Goal: Transaction & Acquisition: Book appointment/travel/reservation

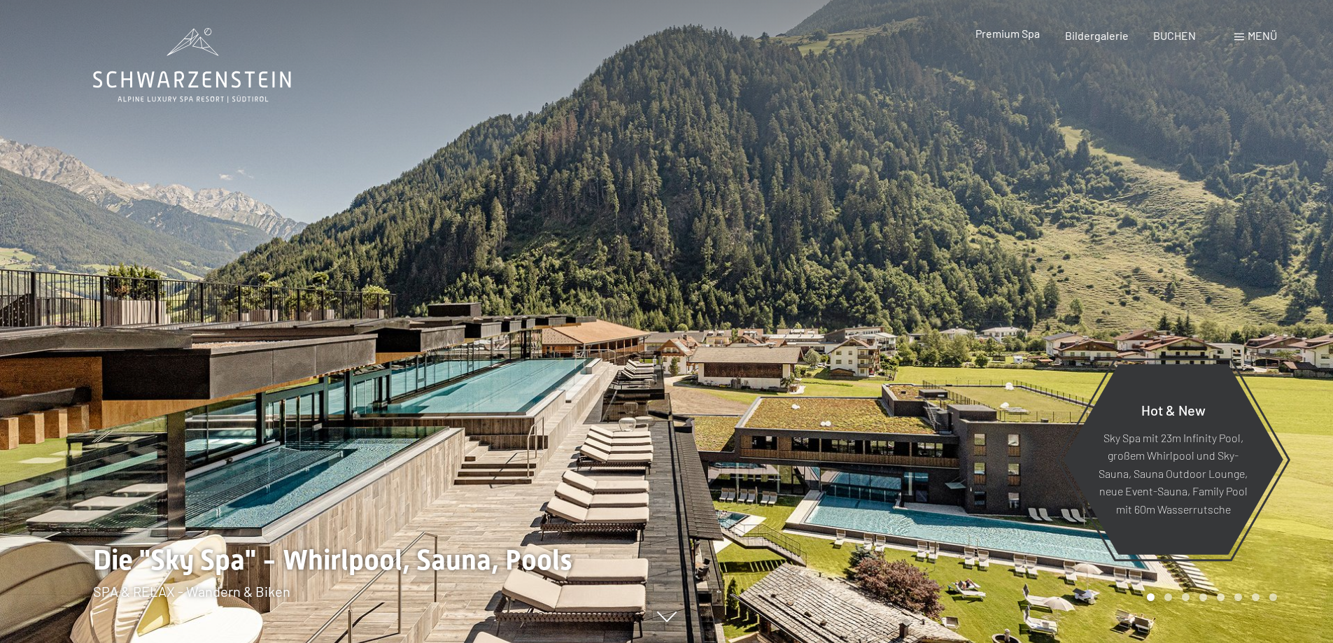
click at [1015, 36] on span "Premium Spa" at bounding box center [1007, 33] width 64 height 13
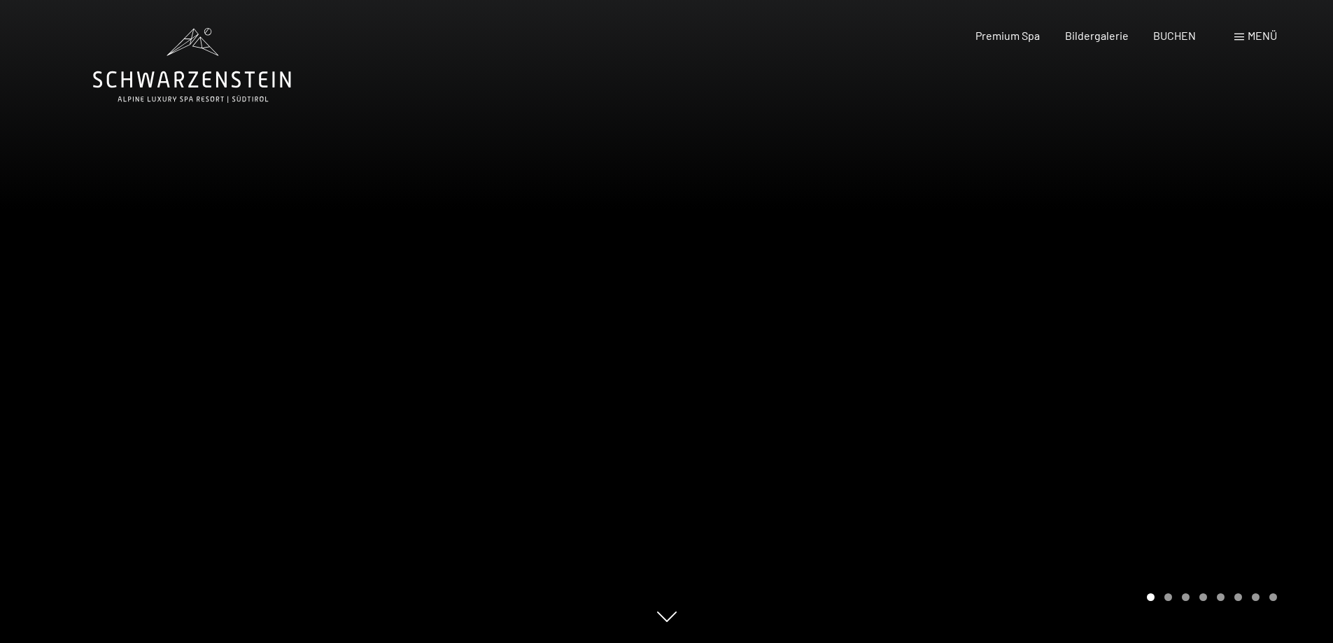
click at [1263, 37] on span "Menü" at bounding box center [1261, 35] width 29 height 13
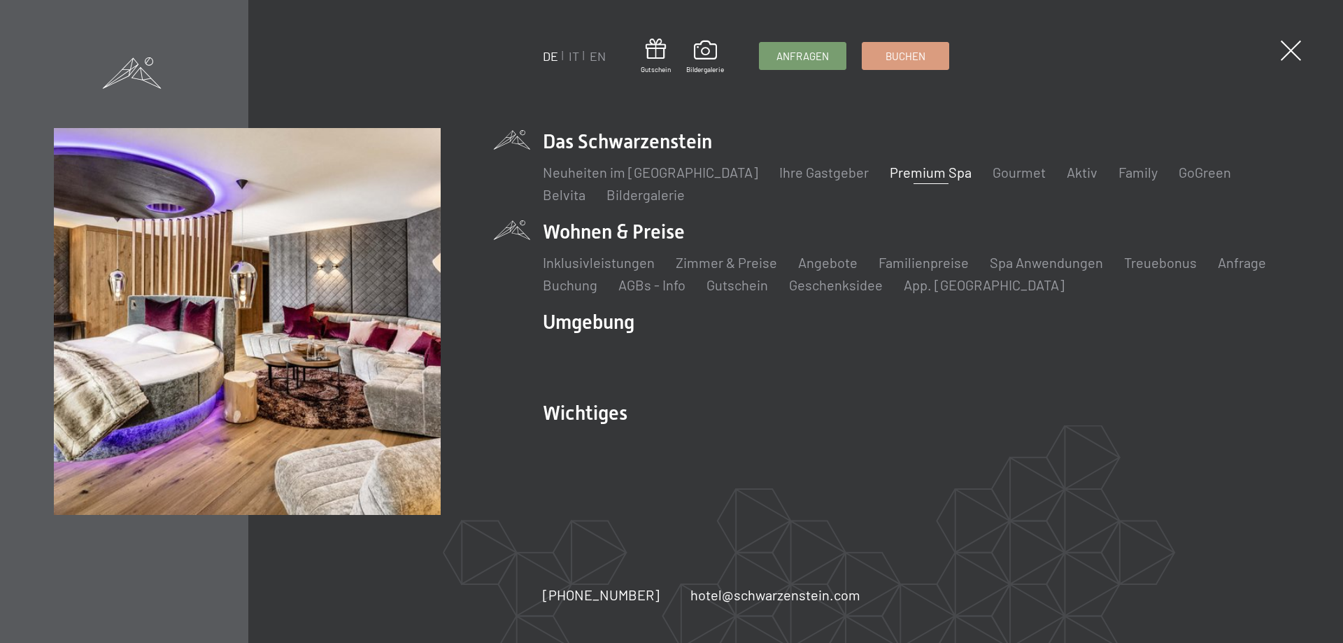
click at [607, 234] on li "Wohnen & Preise Inklusivleistungen Zimmer & Preise Liste Angebote Liste Familie…" at bounding box center [916, 256] width 746 height 76
click at [704, 266] on link "Zimmer & Preise" at bounding box center [726, 262] width 101 height 17
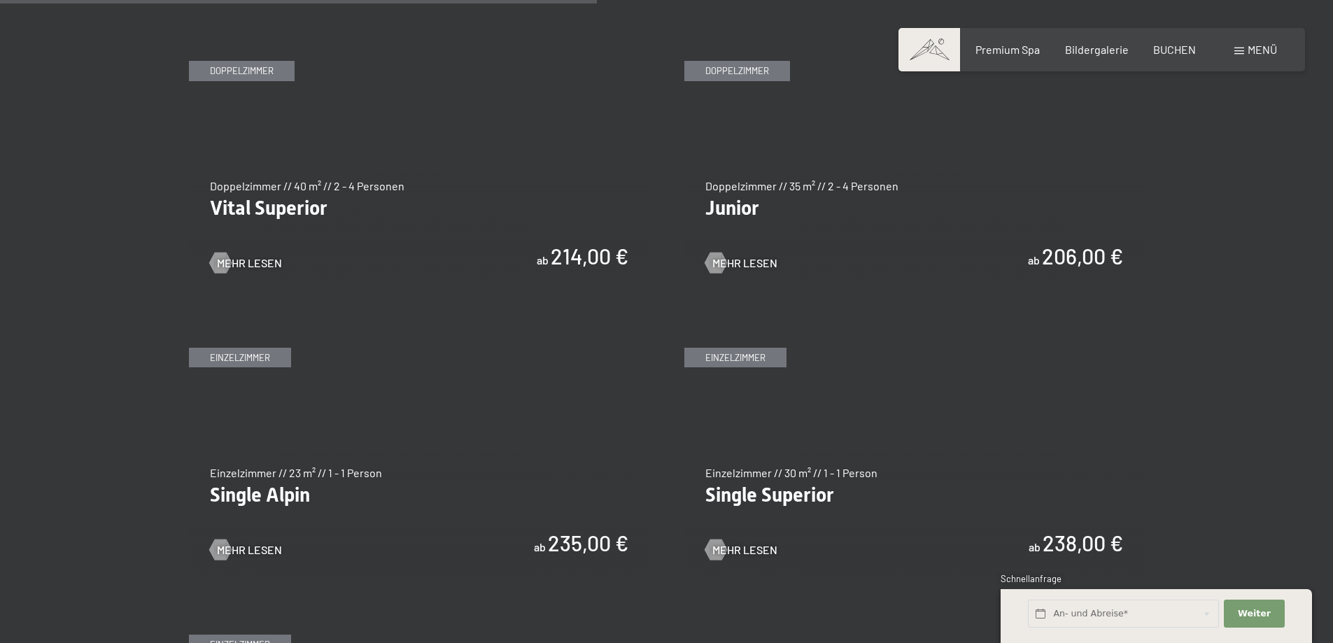
scroll to position [1980, 0]
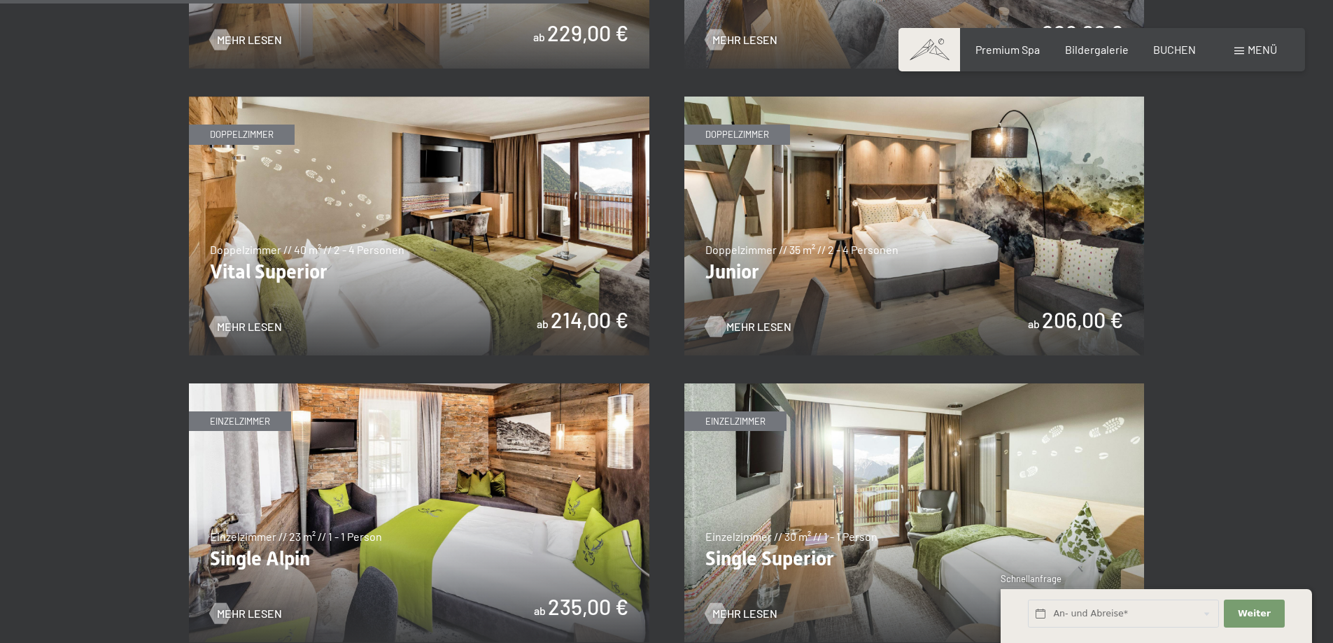
click at [769, 329] on span "Mehr Lesen" at bounding box center [758, 326] width 65 height 15
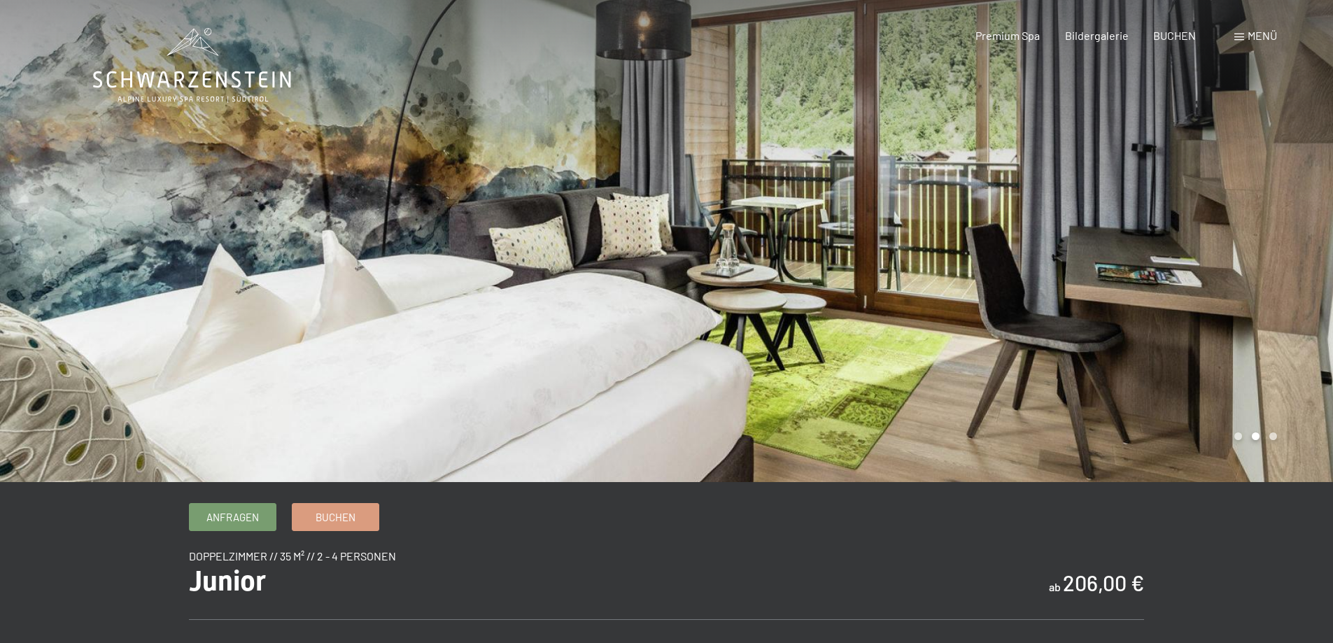
click at [1252, 36] on span "Menü" at bounding box center [1261, 35] width 29 height 13
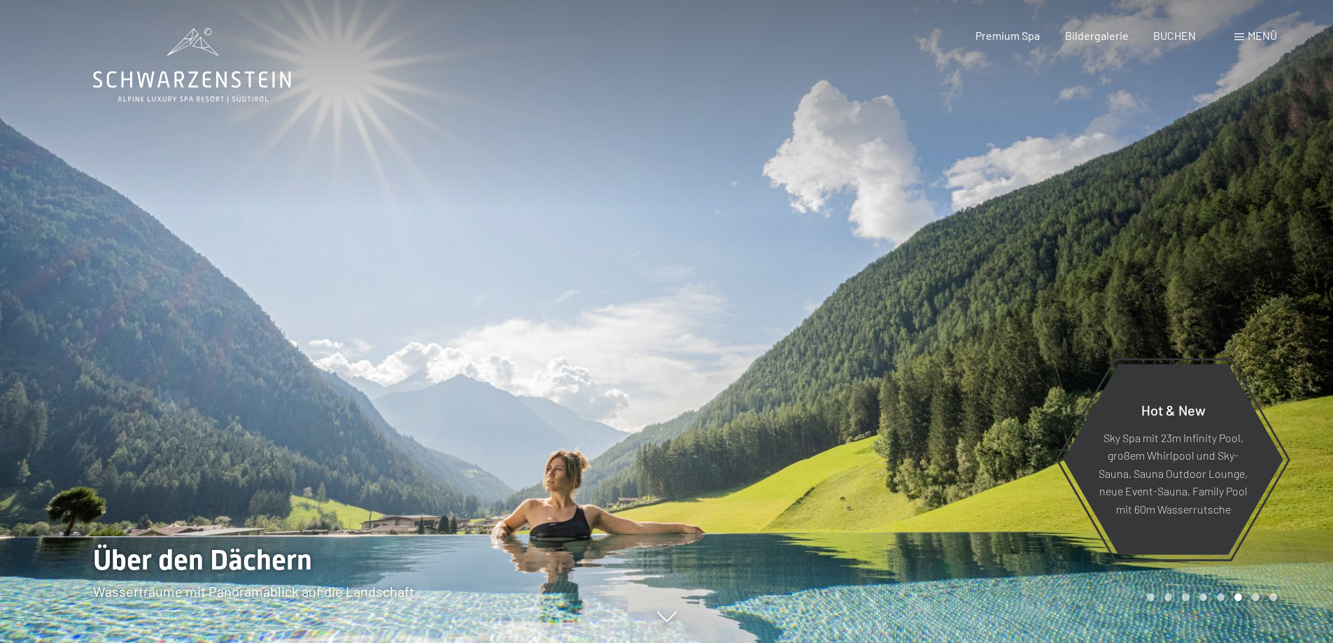
drag, startPoint x: 477, startPoint y: 405, endPoint x: 428, endPoint y: 409, distance: 49.1
click at [451, 642] on div at bounding box center [666, 643] width 1147 height 0
click at [1123, 278] on div at bounding box center [1000, 321] width 667 height 643
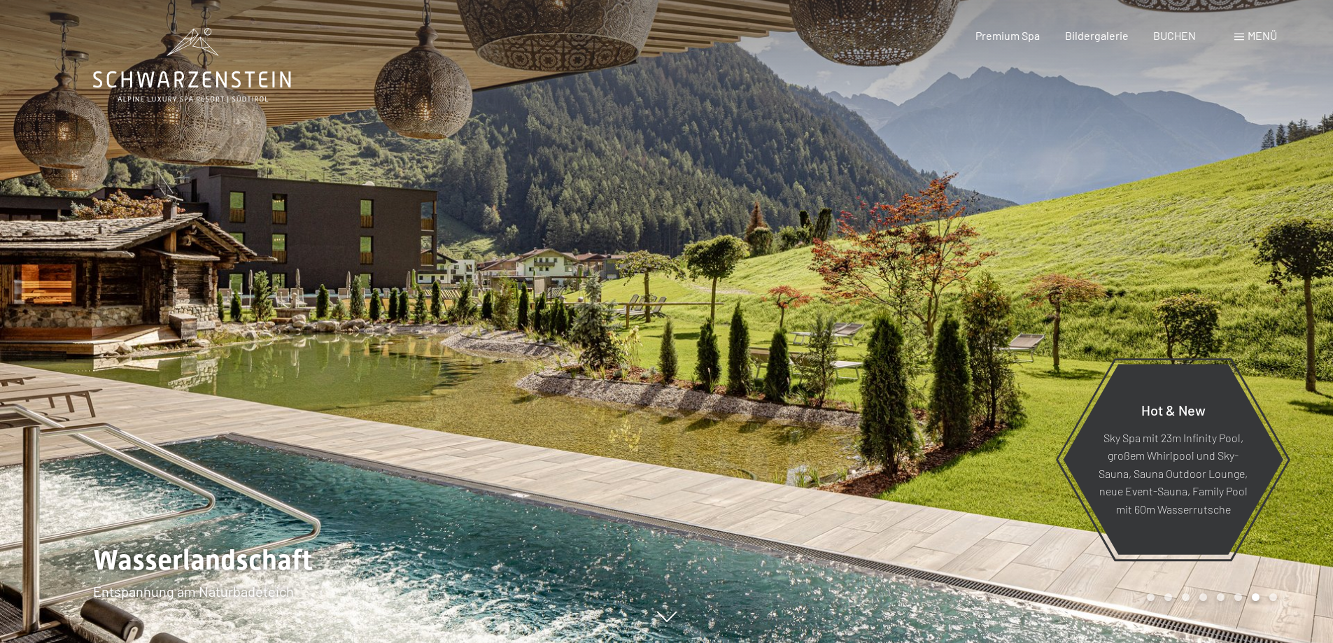
click at [1259, 218] on div at bounding box center [1000, 321] width 667 height 643
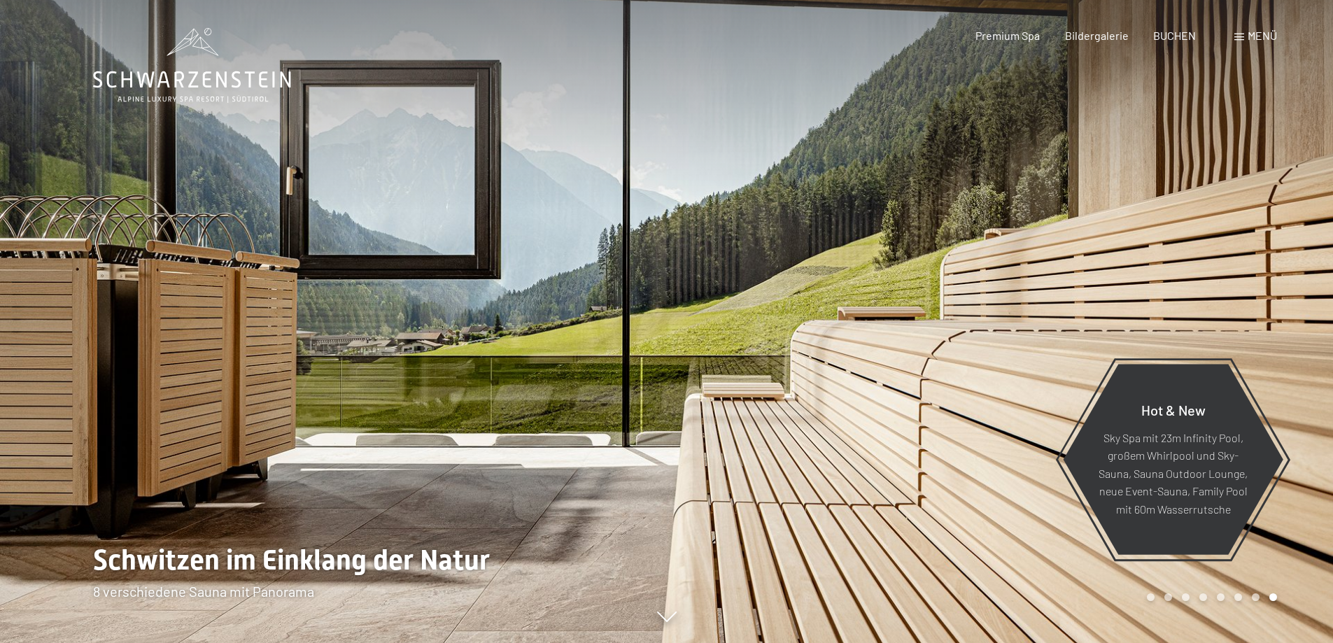
click at [1252, 223] on div at bounding box center [1000, 321] width 667 height 643
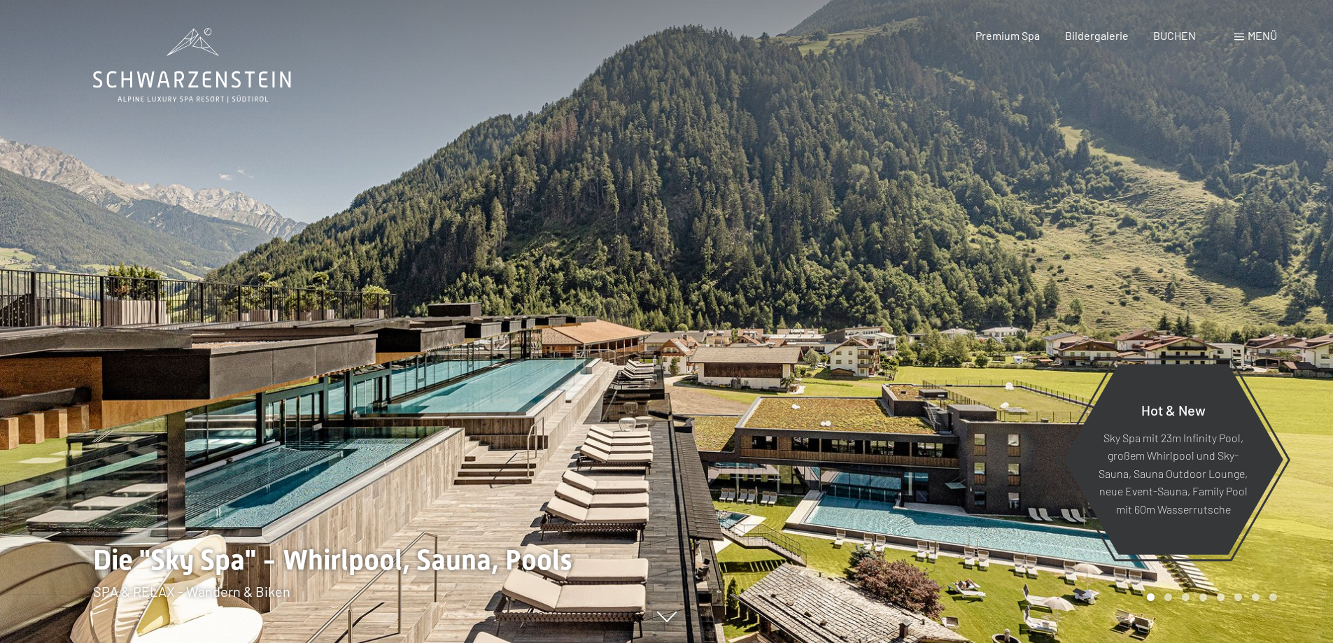
click at [1252, 223] on div at bounding box center [1000, 321] width 667 height 643
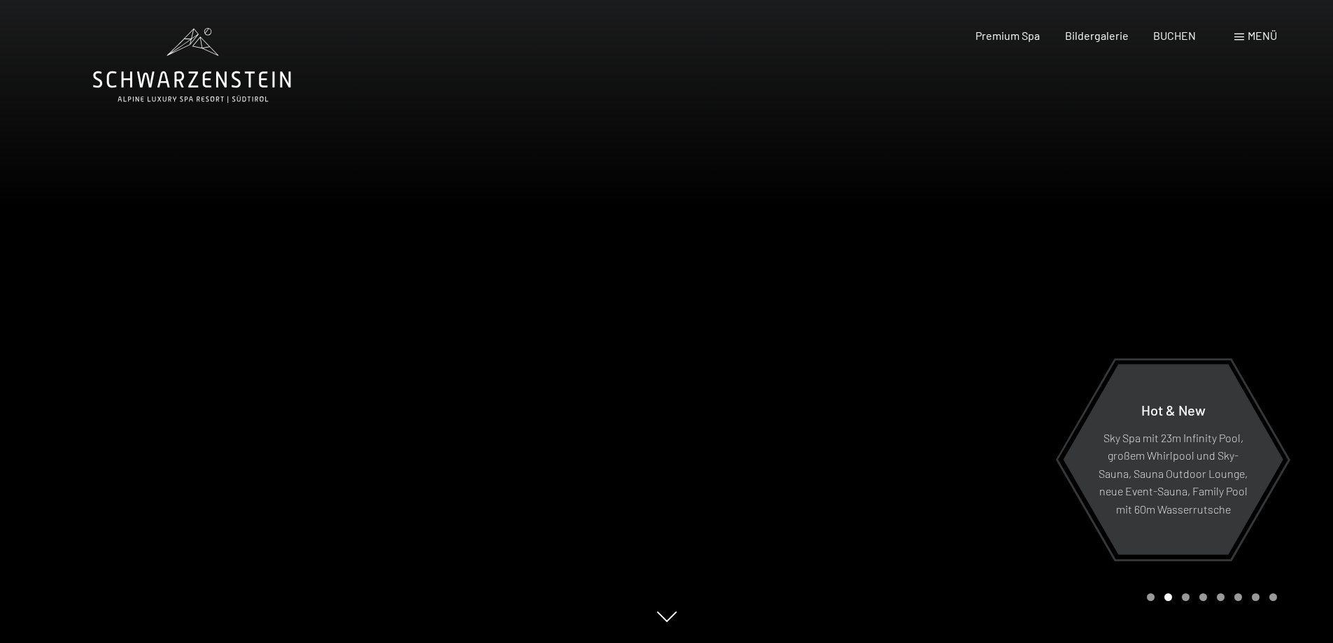
click at [1252, 223] on div at bounding box center [1000, 321] width 667 height 643
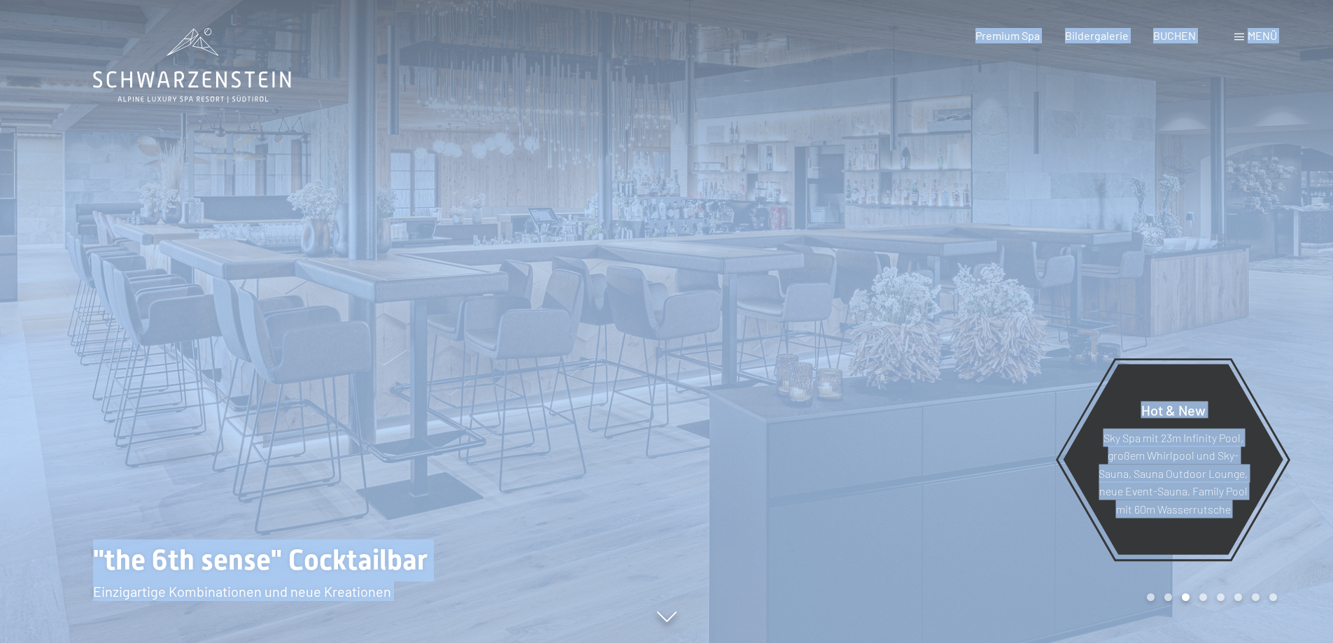
drag, startPoint x: 301, startPoint y: 79, endPoint x: 155, endPoint y: 80, distance: 146.2
